Goal: Communication & Community: Answer question/provide support

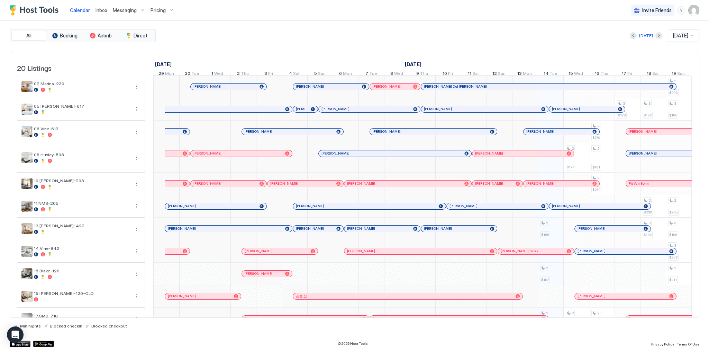
scroll to position [0, 385]
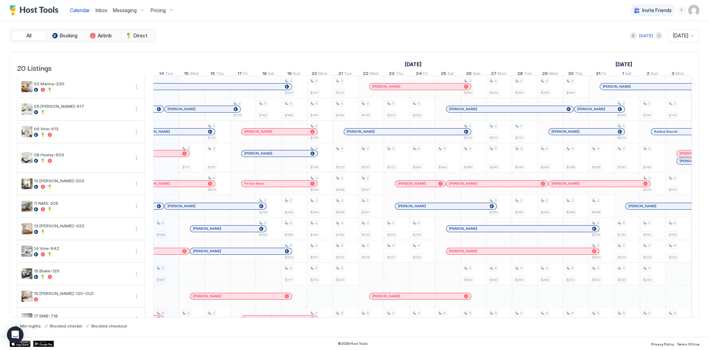
drag, startPoint x: 100, startPoint y: 5, endPoint x: 208, endPoint y: 19, distance: 108.6
click at [208, 19] on div "Calendar Inbox Messaging Pricing Invite Friends SG" at bounding box center [354, 10] width 709 height 21
click at [197, 111] on div "[PERSON_NAME]" at bounding box center [199, 109] width 63 height 5
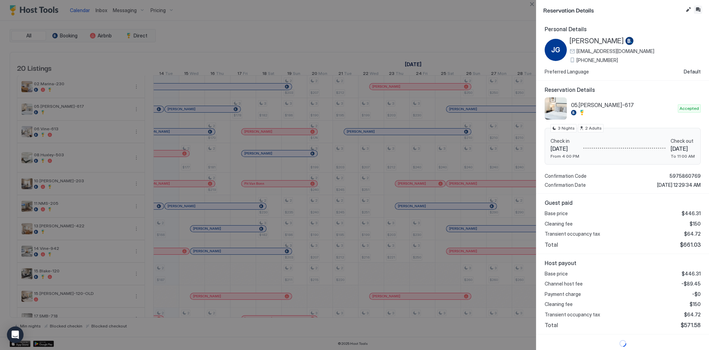
click at [700, 10] on button "Inbox" at bounding box center [698, 10] width 8 height 8
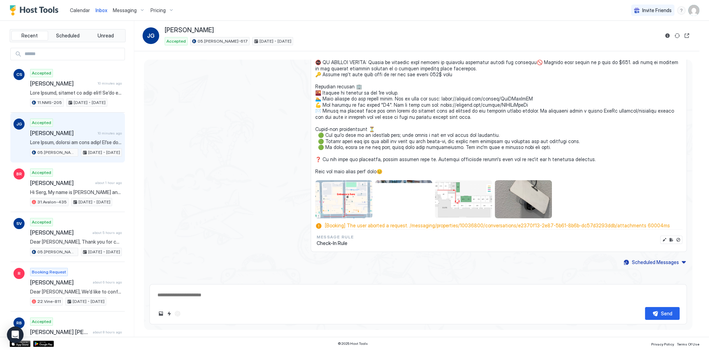
scroll to position [1125, 0]
click at [233, 292] on textarea at bounding box center [418, 294] width 523 height 13
paste textarea "**********"
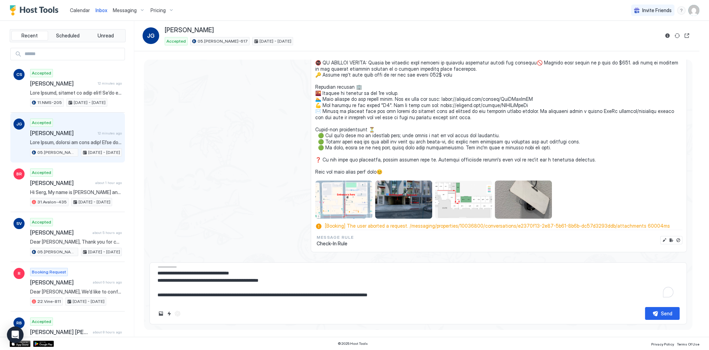
scroll to position [0, 0]
click at [240, 281] on textarea "**********" at bounding box center [418, 284] width 523 height 35
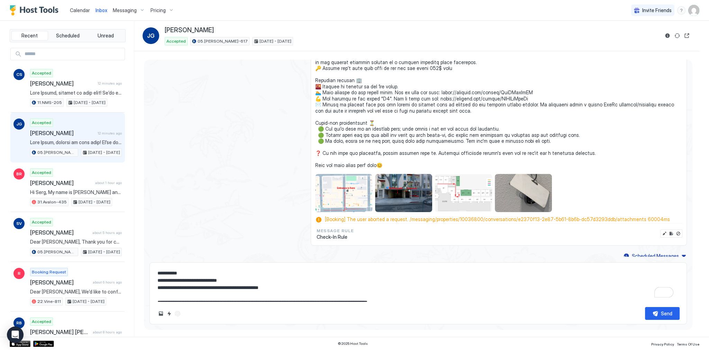
scroll to position [1147, 0]
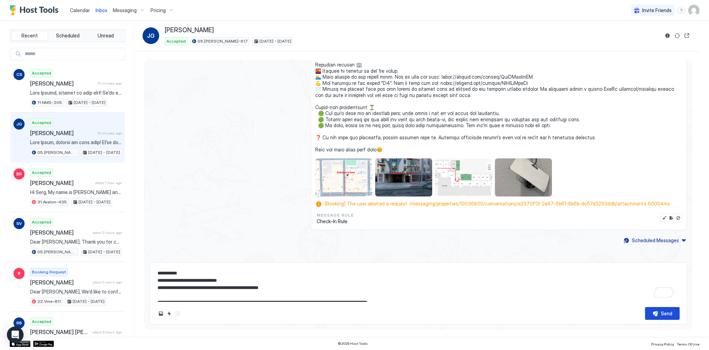
type textarea "**********"
click at [651, 311] on button "Send" at bounding box center [662, 313] width 35 height 13
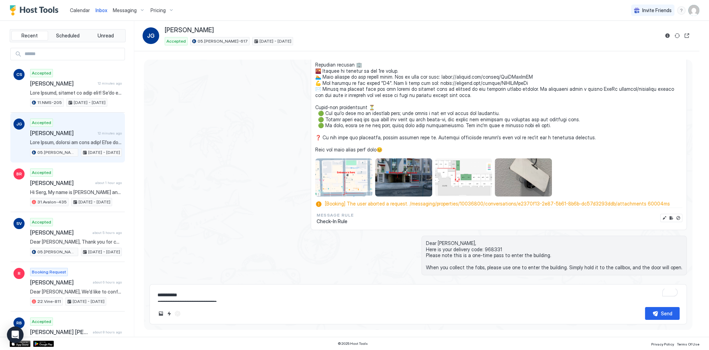
scroll to position [1183, 0]
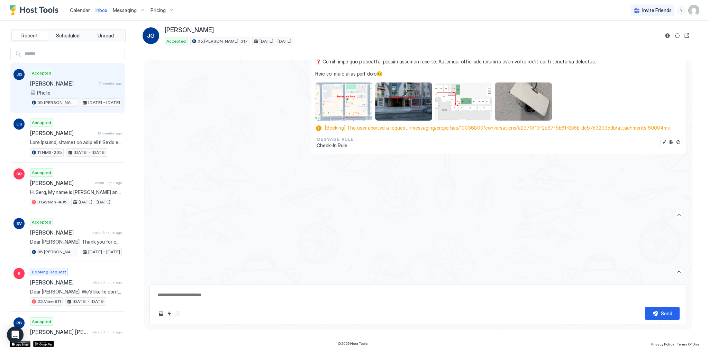
scroll to position [1230, 0]
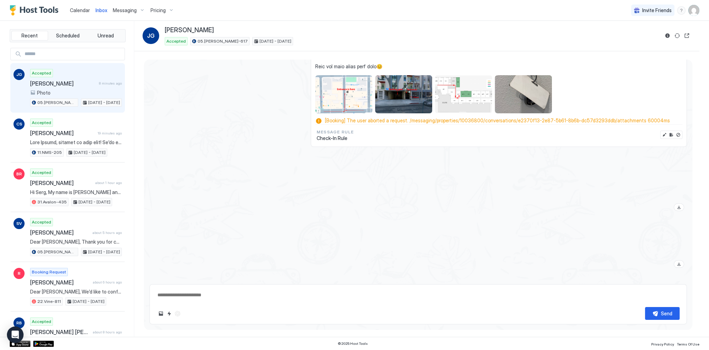
type textarea "*"
click at [81, 17] on div "Calendar" at bounding box center [80, 10] width 26 height 13
click at [81, 16] on div "Calendar" at bounding box center [80, 10] width 26 height 13
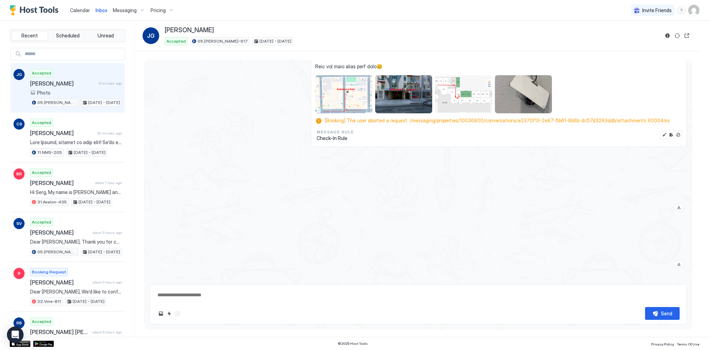
click at [81, 13] on div "Calendar" at bounding box center [80, 10] width 26 height 13
click at [81, 13] on link "Calendar" at bounding box center [80, 10] width 20 height 7
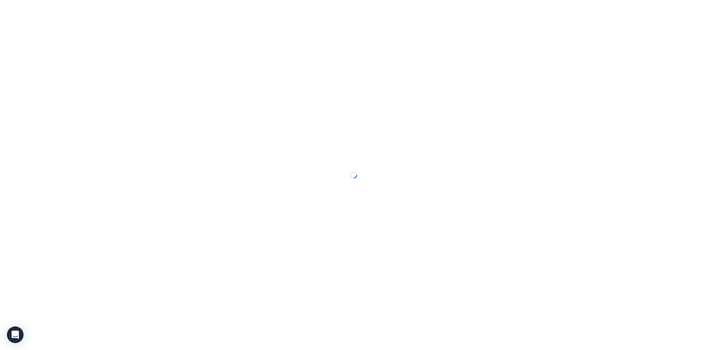
click at [80, 14] on div at bounding box center [354, 175] width 709 height 350
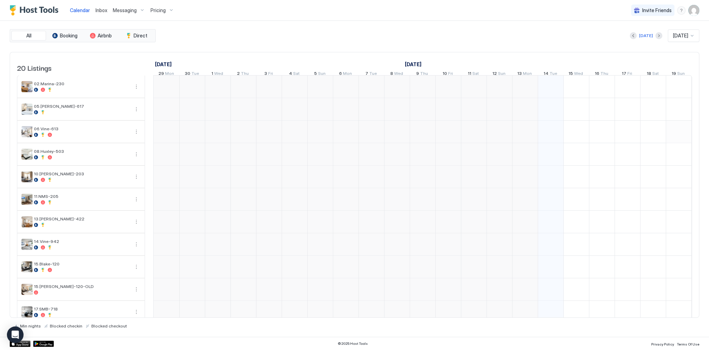
scroll to position [0, 385]
click at [266, 43] on div "All Booking Airbnb Direct Today Oct 2025 20 Listings September 2025 October 202…" at bounding box center [355, 178] width 690 height 299
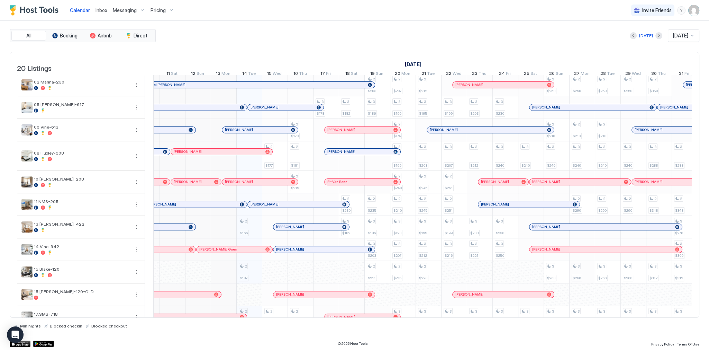
scroll to position [0, 0]
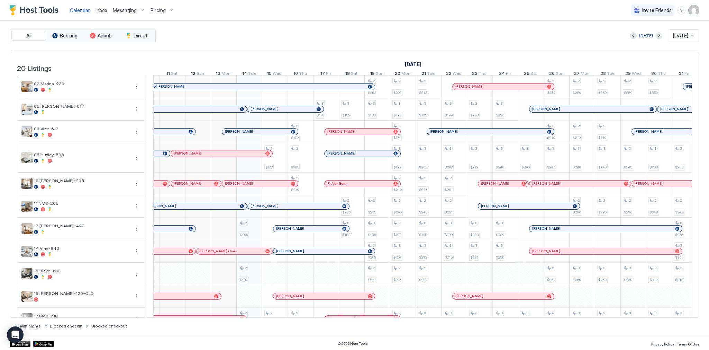
click at [449, 56] on div "September 2025 October 2025 November 2025 29 Mon 30 Tue 1 Wed 2 Thu 3 Fri 4 Sat…" at bounding box center [422, 65] width 539 height 27
click at [551, 24] on div "All Booking Airbnb Direct Today Oct 2025 20 Listings September 2025 October 202…" at bounding box center [355, 179] width 690 height 316
click at [409, 0] on div "Calendar Inbox Messaging Pricing Invite Friends SG" at bounding box center [354, 10] width 709 height 21
